Goal: Transaction & Acquisition: Subscribe to service/newsletter

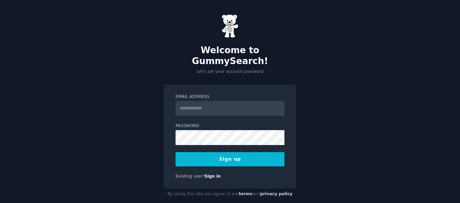
click at [203, 102] on input "Email Address" at bounding box center [230, 108] width 109 height 15
type input "**********"
click at [333, 86] on div "**********" at bounding box center [230, 107] width 460 height 214
click at [208, 174] on link "Sign in" at bounding box center [213, 176] width 16 height 5
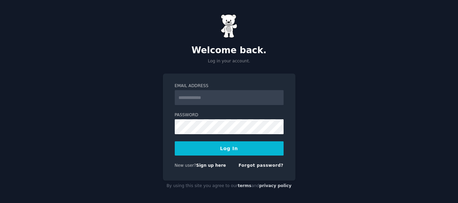
click at [197, 94] on input "Email Address" at bounding box center [229, 97] width 109 height 15
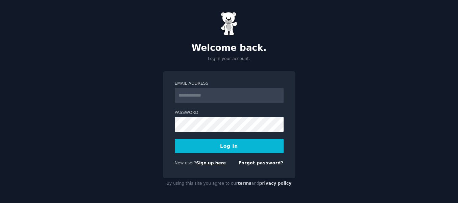
click at [201, 162] on link "Sign up here" at bounding box center [211, 162] width 30 height 5
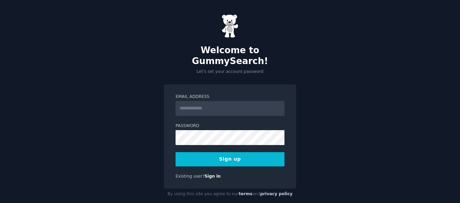
click at [197, 101] on input "Email Address" at bounding box center [230, 108] width 109 height 15
type input "**********"
click at [227, 153] on button "Sign up" at bounding box center [230, 159] width 109 height 14
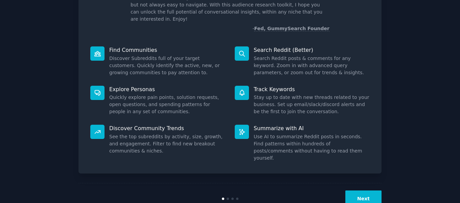
scroll to position [62, 0]
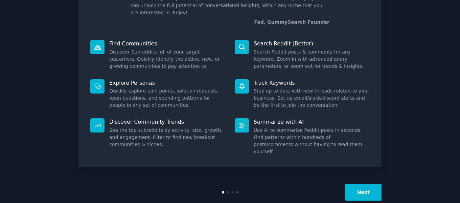
click at [360, 184] on button "Next" at bounding box center [363, 192] width 36 height 17
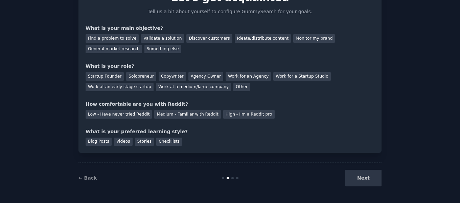
click at [357, 180] on div "Next" at bounding box center [331, 178] width 101 height 17
click at [358, 178] on div "Next" at bounding box center [331, 178] width 101 height 17
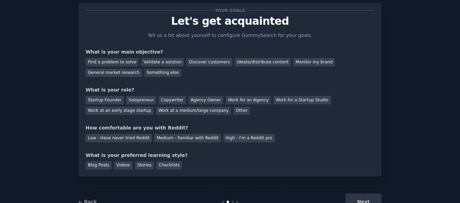
scroll to position [6, 0]
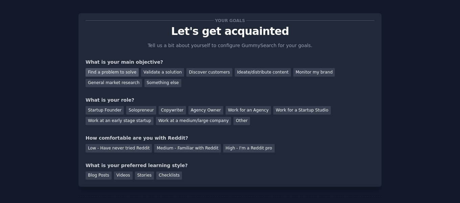
click at [124, 74] on div "Find a problem to solve" at bounding box center [112, 72] width 53 height 8
click at [142, 79] on div "General market research" at bounding box center [114, 83] width 57 height 8
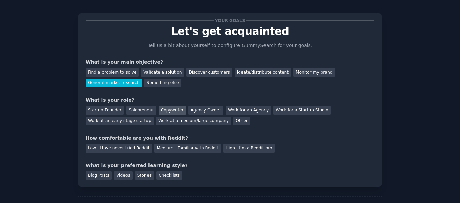
click at [170, 111] on div "Copywriter" at bounding box center [172, 110] width 27 height 8
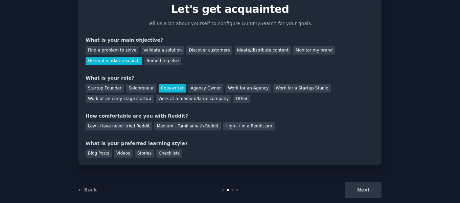
scroll to position [40, 0]
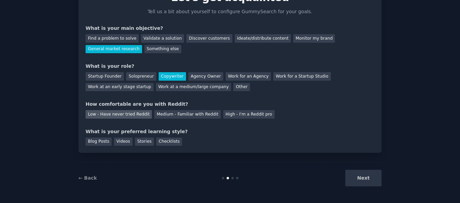
click at [137, 116] on div "Low - Have never tried Reddit" at bounding box center [119, 114] width 66 height 8
click at [97, 141] on div "Blog Posts" at bounding box center [99, 141] width 26 height 8
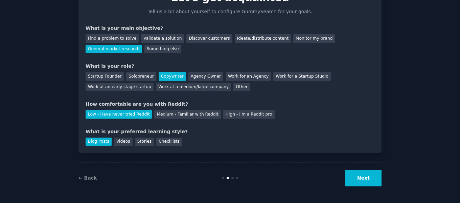
click at [362, 179] on button "Next" at bounding box center [363, 178] width 36 height 17
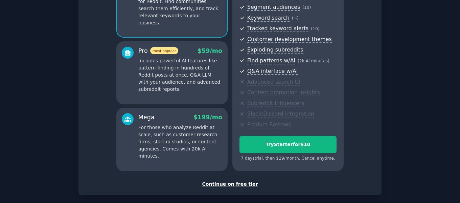
scroll to position [118, 0]
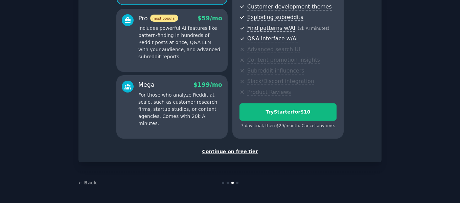
click at [234, 153] on div "Continue on free tier" at bounding box center [230, 151] width 289 height 7
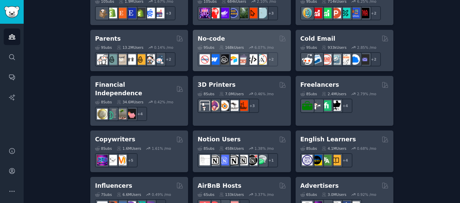
scroll to position [440, 0]
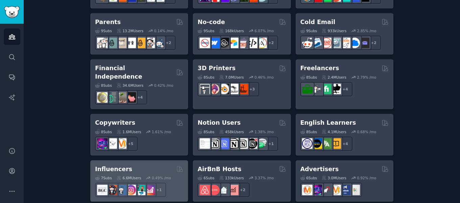
click at [122, 165] on h2 "Influencers" at bounding box center [113, 169] width 37 height 8
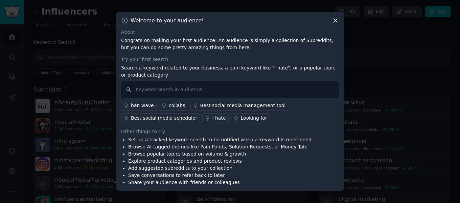
click at [242, 118] on div "Looking for" at bounding box center [254, 117] width 26 height 7
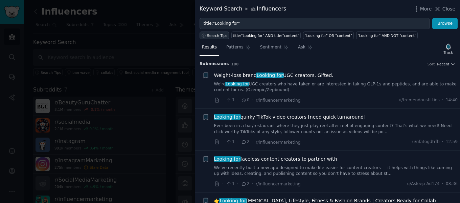
click at [218, 35] on span "Search Tips" at bounding box center [217, 35] width 21 height 5
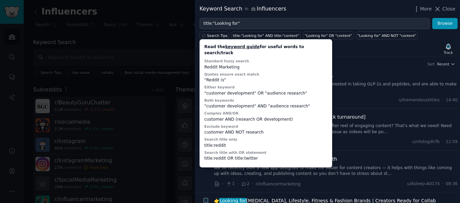
click at [173, 40] on div at bounding box center [230, 101] width 460 height 203
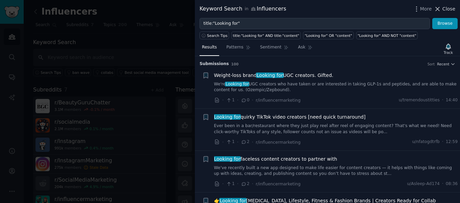
click at [440, 9] on icon at bounding box center [438, 9] width 4 height 4
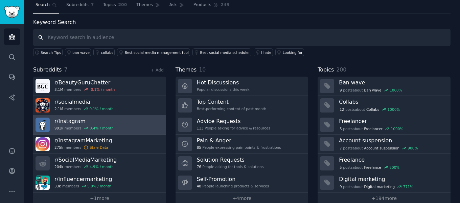
scroll to position [31, 0]
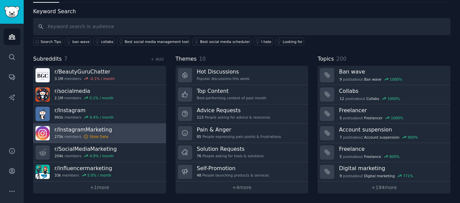
click at [79, 136] on div "275k members Stale Data" at bounding box center [83, 136] width 58 height 5
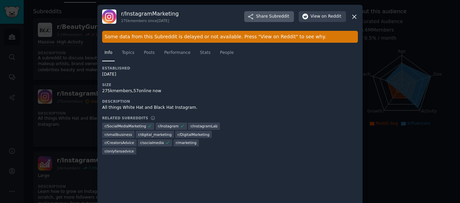
click at [268, 20] on button "Share Subreddit" at bounding box center [269, 16] width 50 height 11
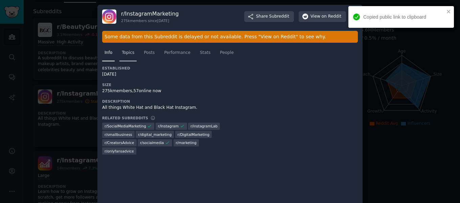
click at [122, 52] on span "Topics" at bounding box center [128, 53] width 13 height 6
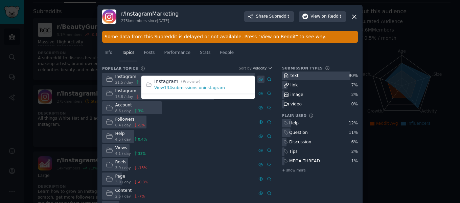
click at [261, 79] on icon at bounding box center [260, 79] width 1 height 1
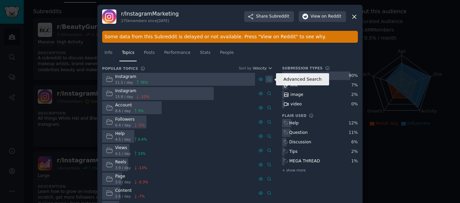
click at [267, 79] on icon at bounding box center [269, 79] width 5 height 5
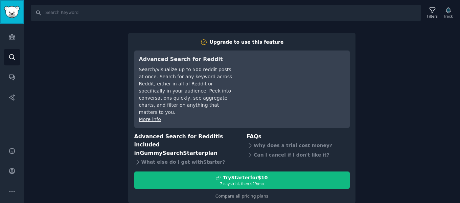
click at [10, 15] on img "Sidebar" at bounding box center [12, 12] width 16 height 12
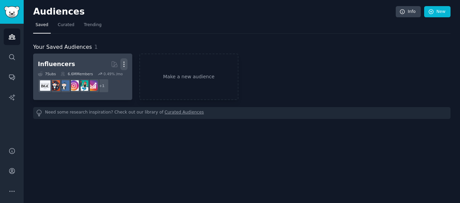
click at [122, 62] on icon "button" at bounding box center [123, 64] width 7 height 7
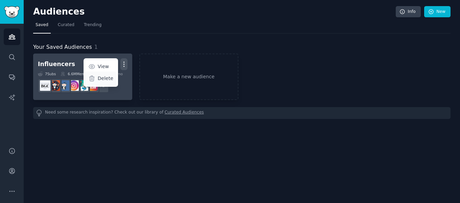
click at [107, 79] on p "Delete" at bounding box center [106, 78] width 16 height 7
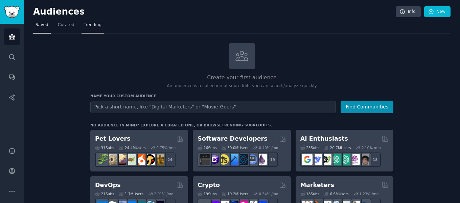
click at [91, 26] on span "Trending" at bounding box center [93, 25] width 18 height 6
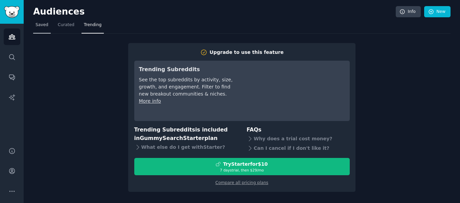
click at [46, 29] on link "Saved" at bounding box center [42, 27] width 18 height 14
